Goal: Information Seeking & Learning: Learn about a topic

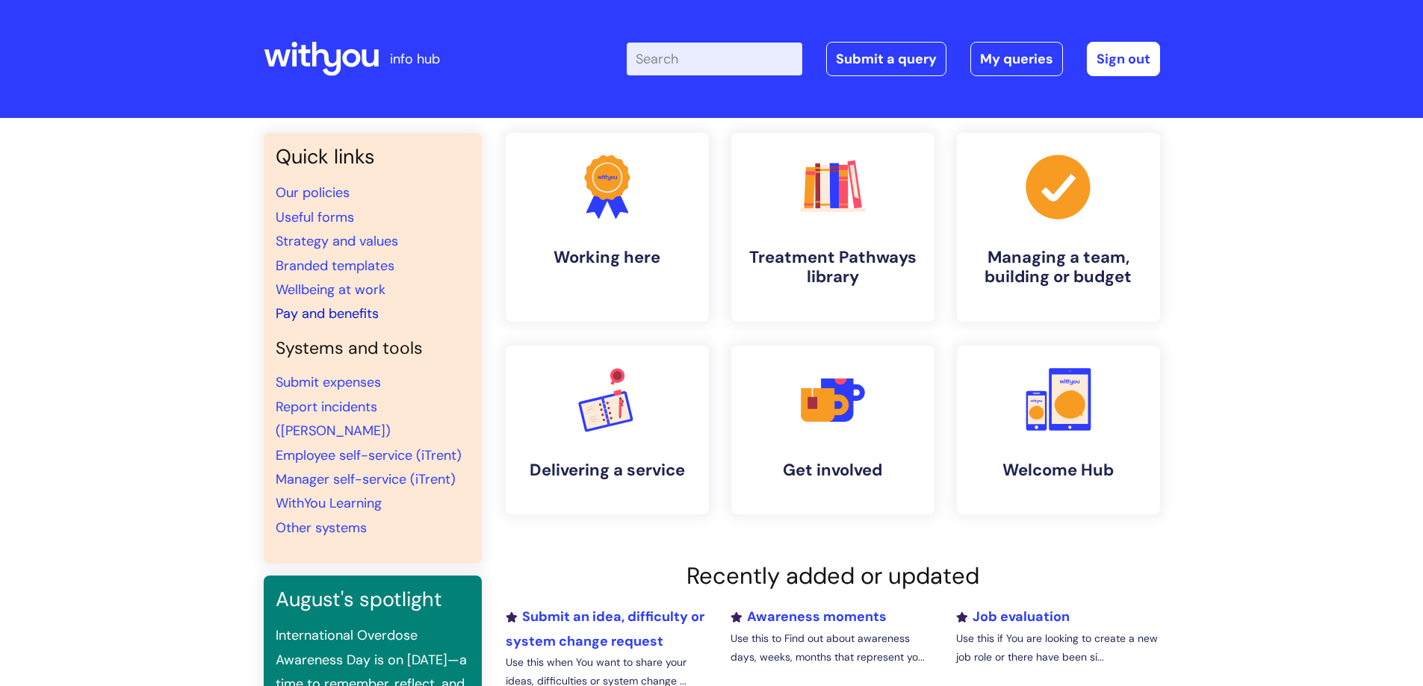
click at [309, 312] on link "Pay and benefits" at bounding box center [327, 314] width 103 height 18
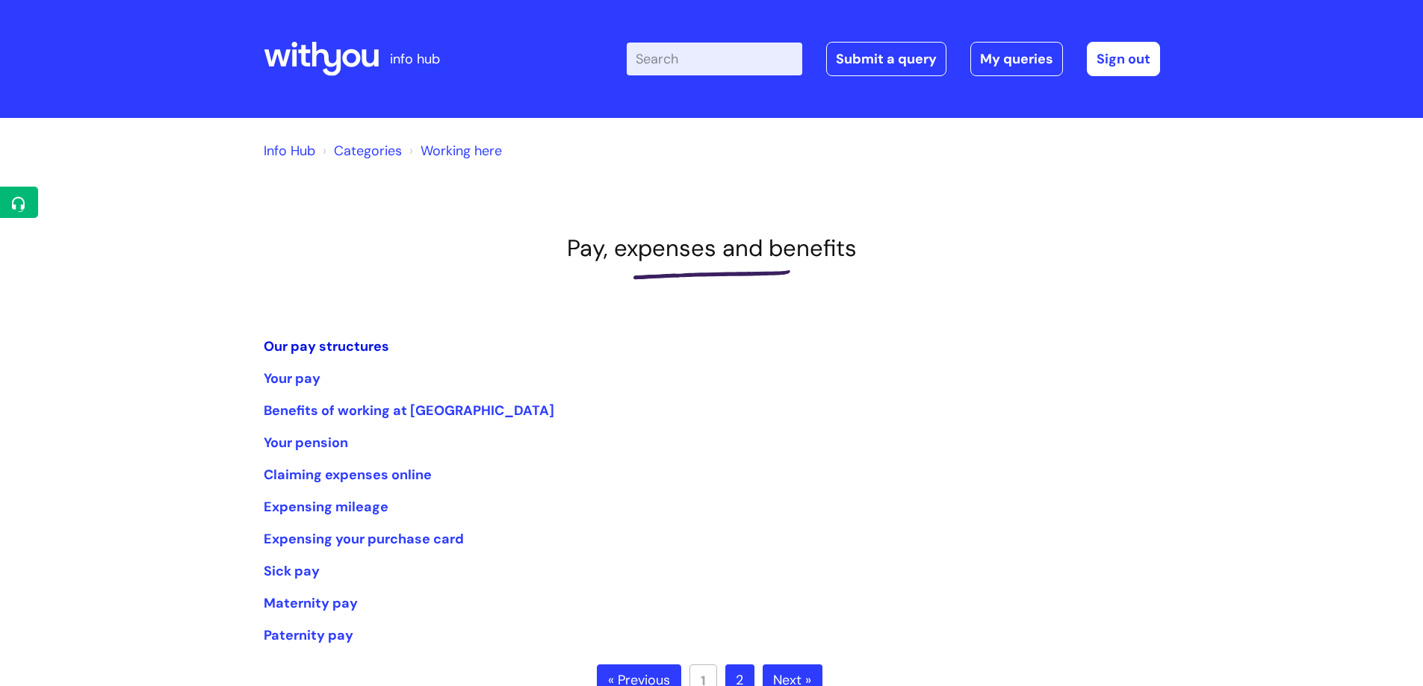
click at [346, 346] on link "Our pay structures" at bounding box center [326, 347] width 125 height 18
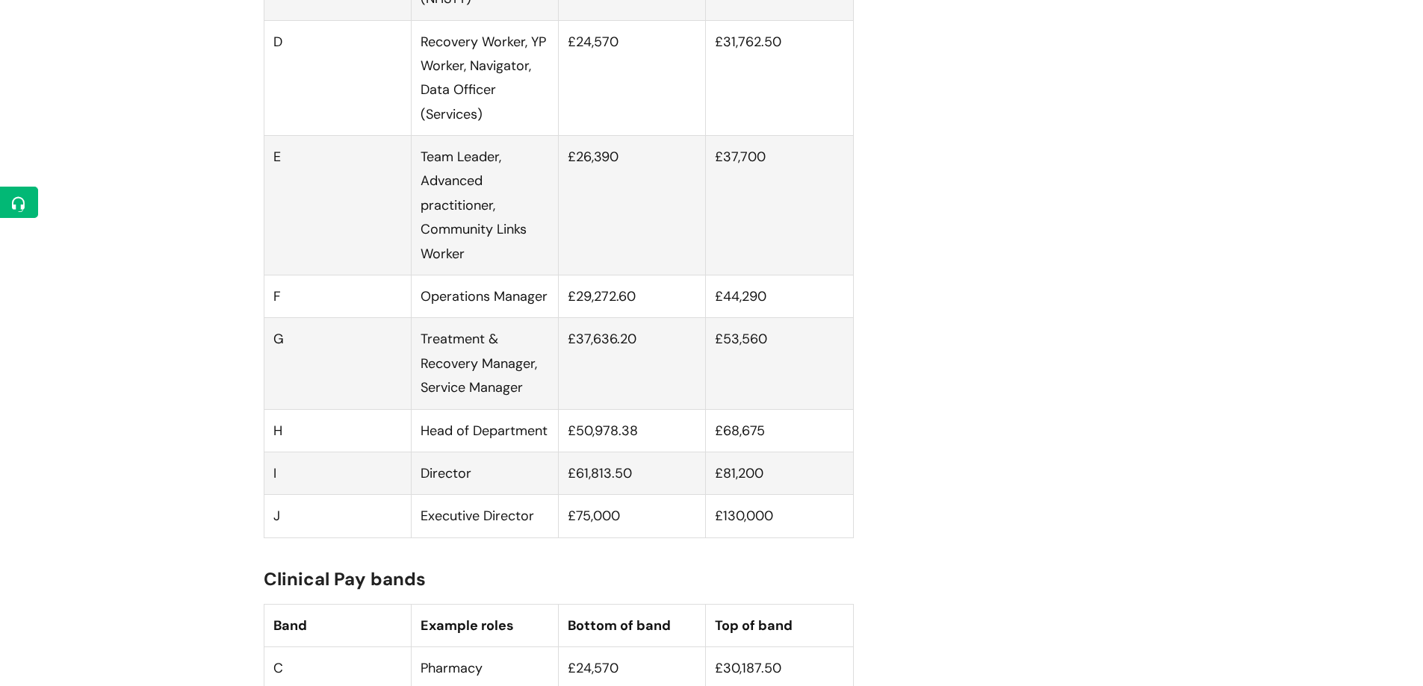
scroll to position [1195, 0]
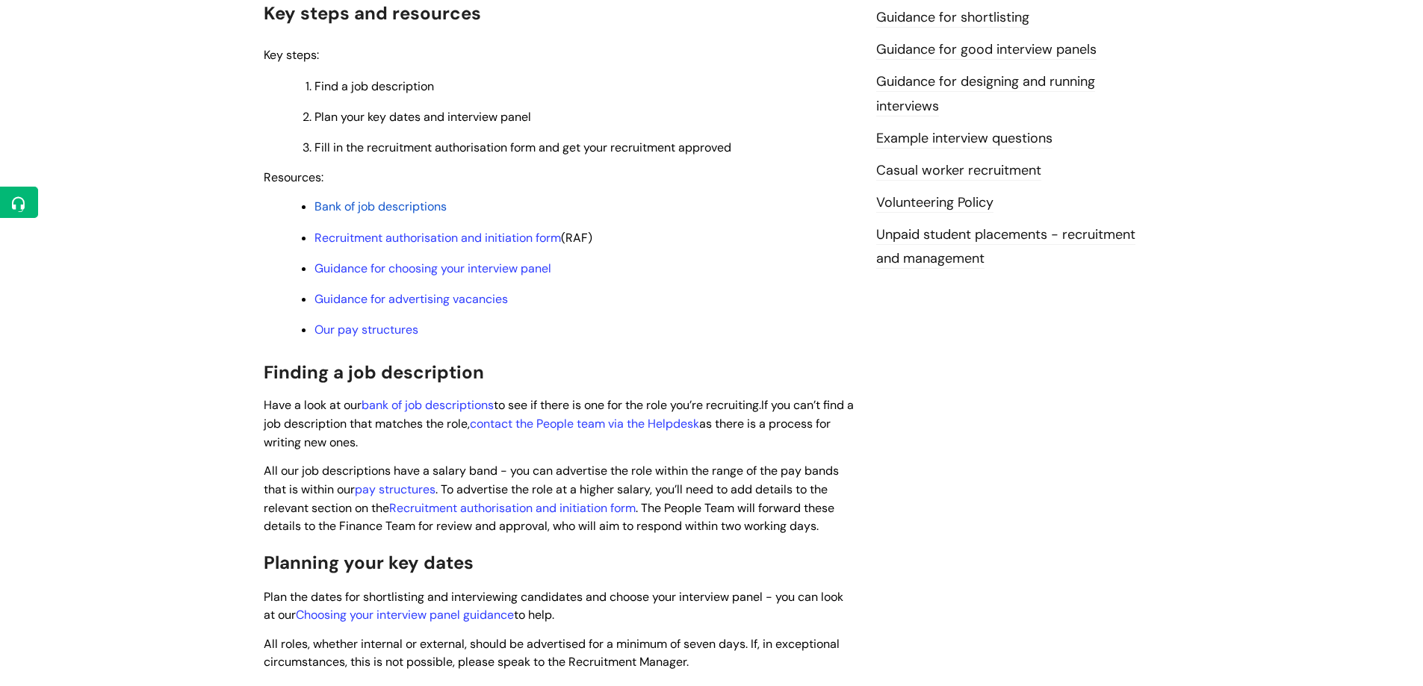
scroll to position [448, 0]
